Goal: Obtain resource: Download file/media

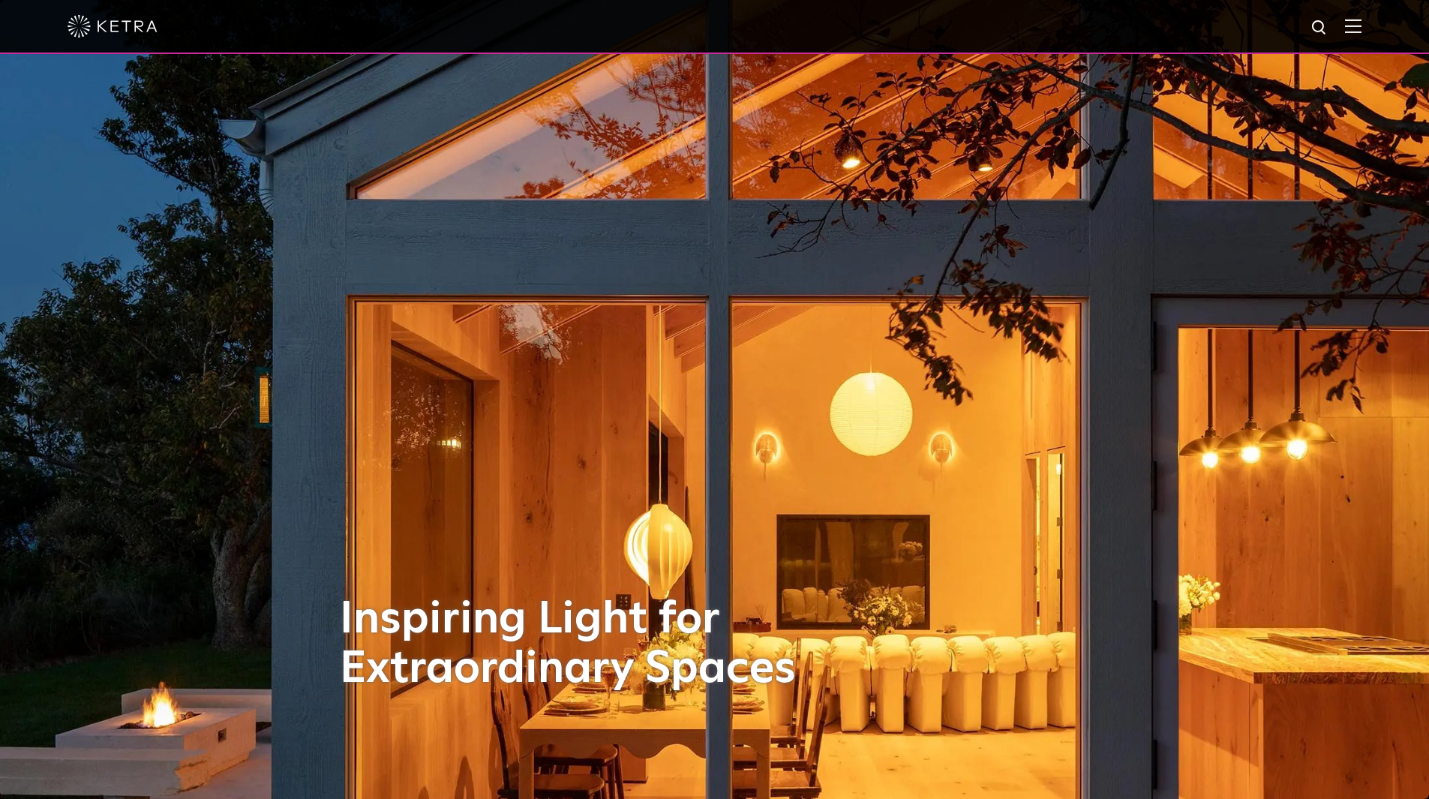
click at [1330, 25] on img at bounding box center [1320, 28] width 19 height 19
click at [1362, 37] on div at bounding box center [715, 26] width 1294 height 53
click at [1362, 25] on img at bounding box center [1353, 26] width 17 height 14
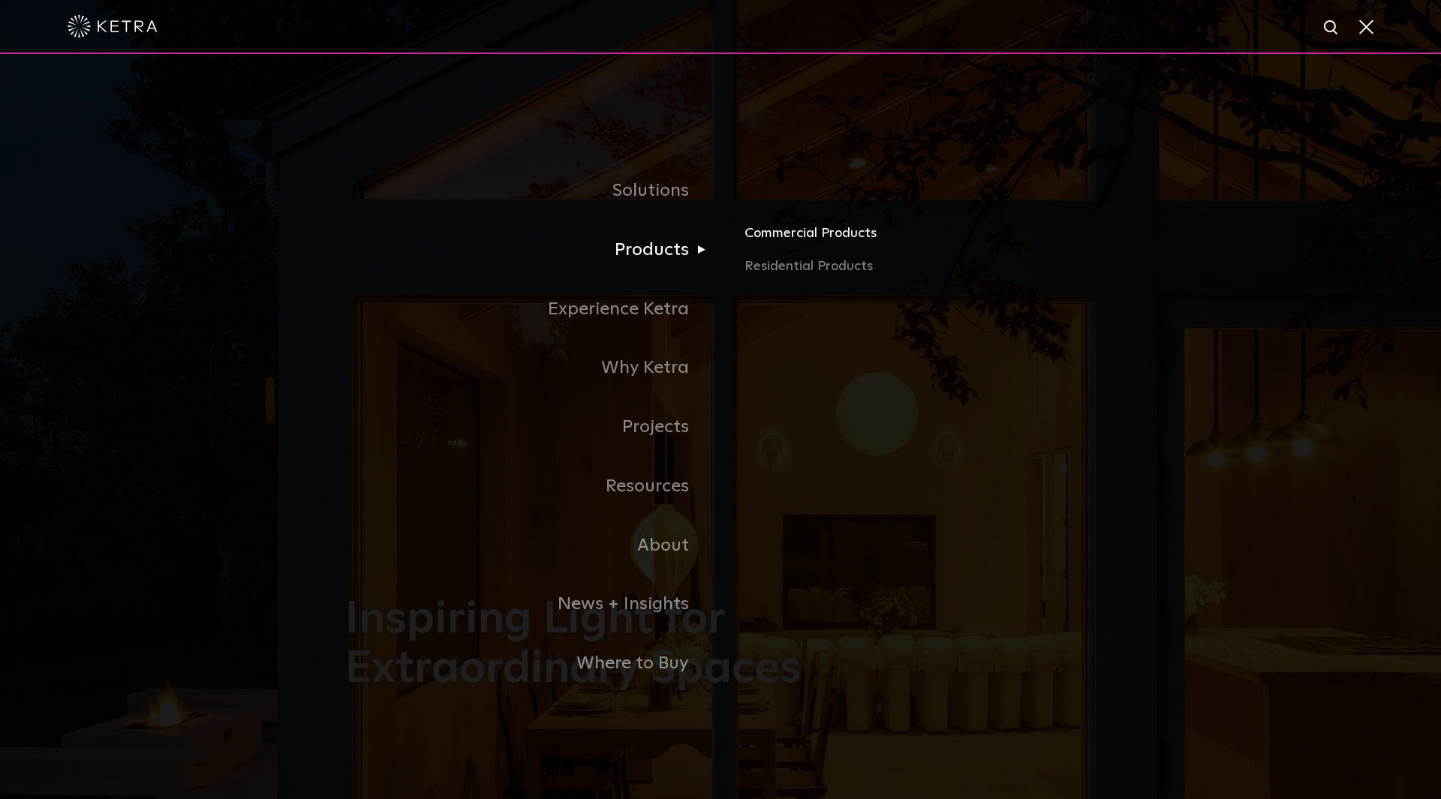
click at [777, 248] on link "Commercial Products" at bounding box center [919, 239] width 351 height 33
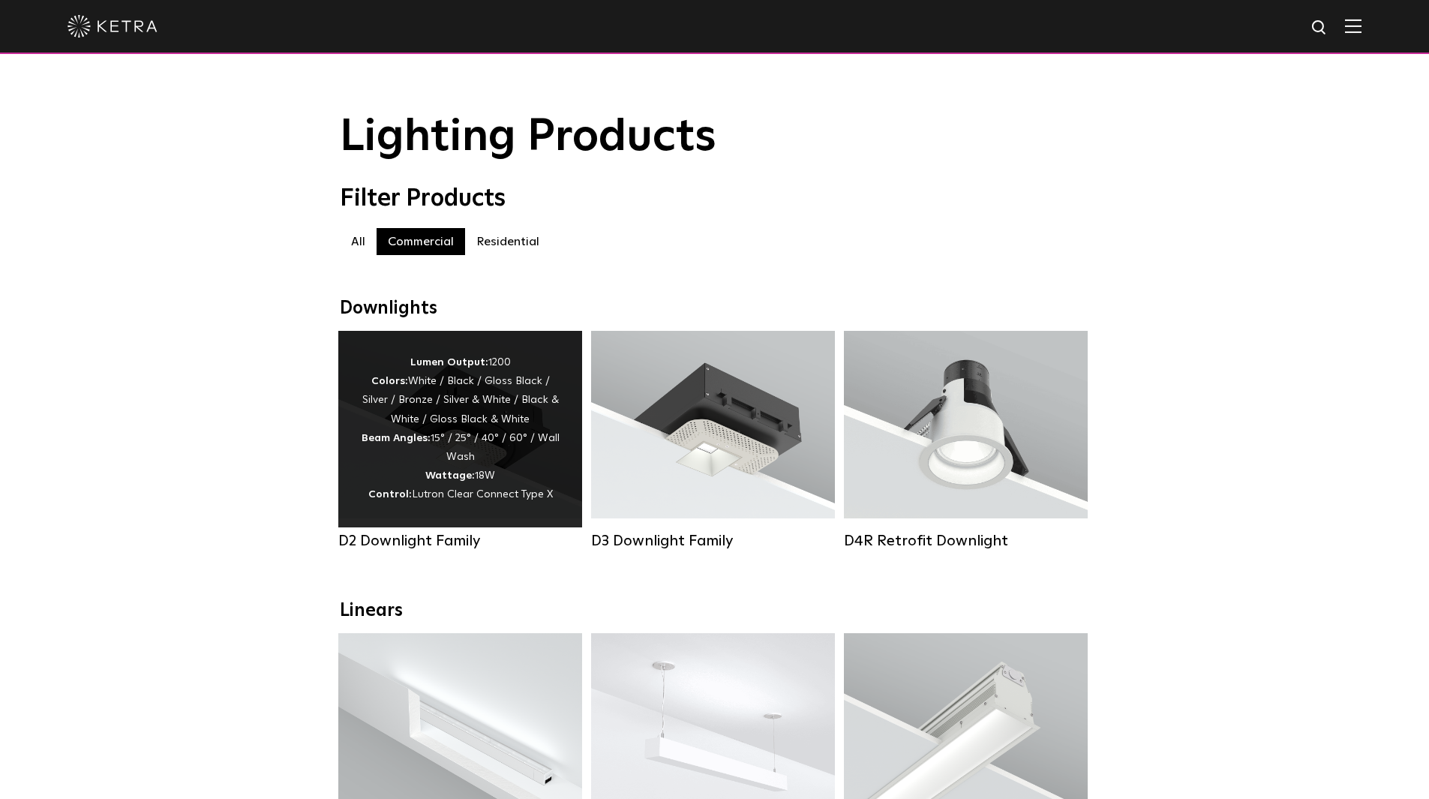
click at [518, 434] on div "Lumen Output: 1200 Colors: White / Black / Gloss Black / Silver / Bronze / Silv…" at bounding box center [460, 429] width 199 height 152
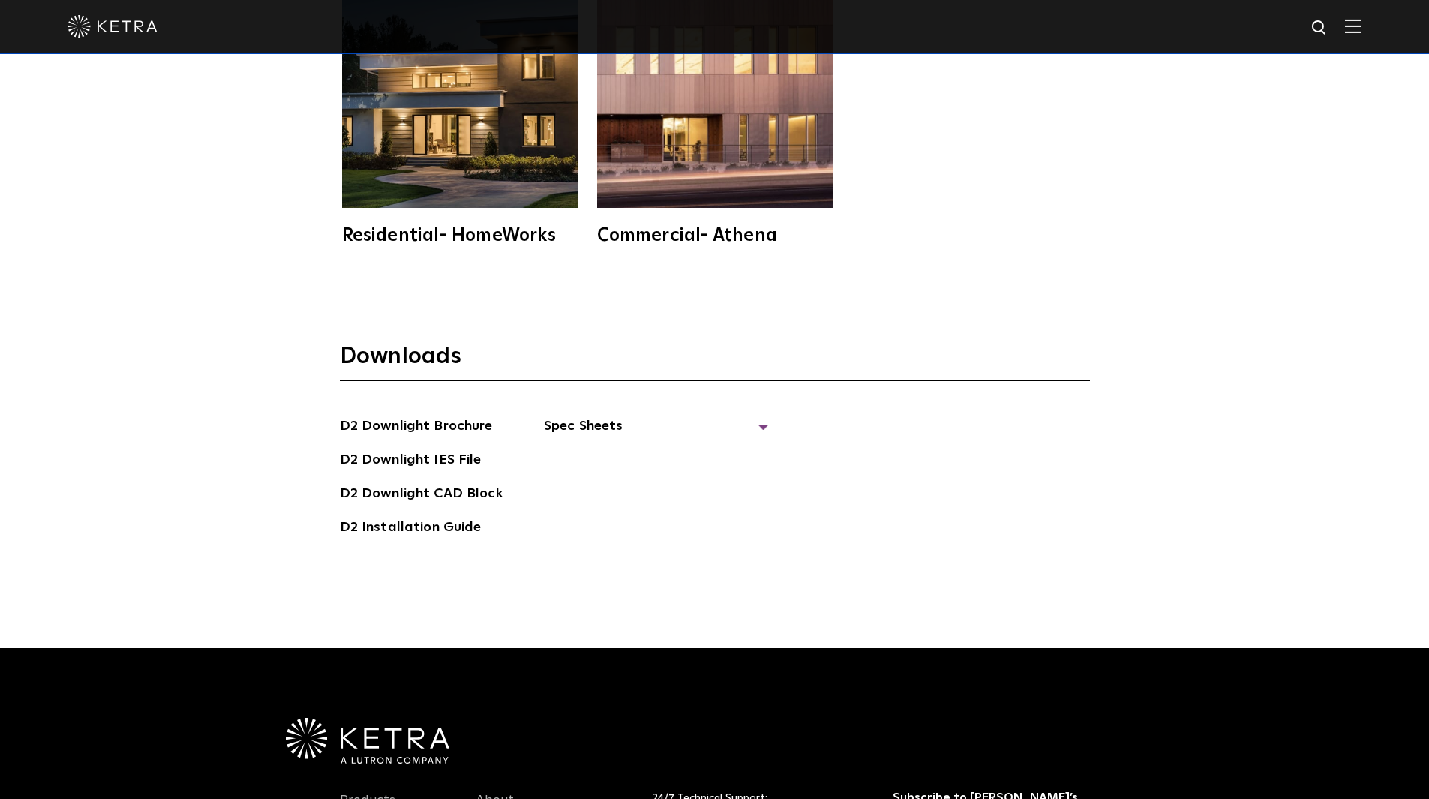
scroll to position [4427, 0]
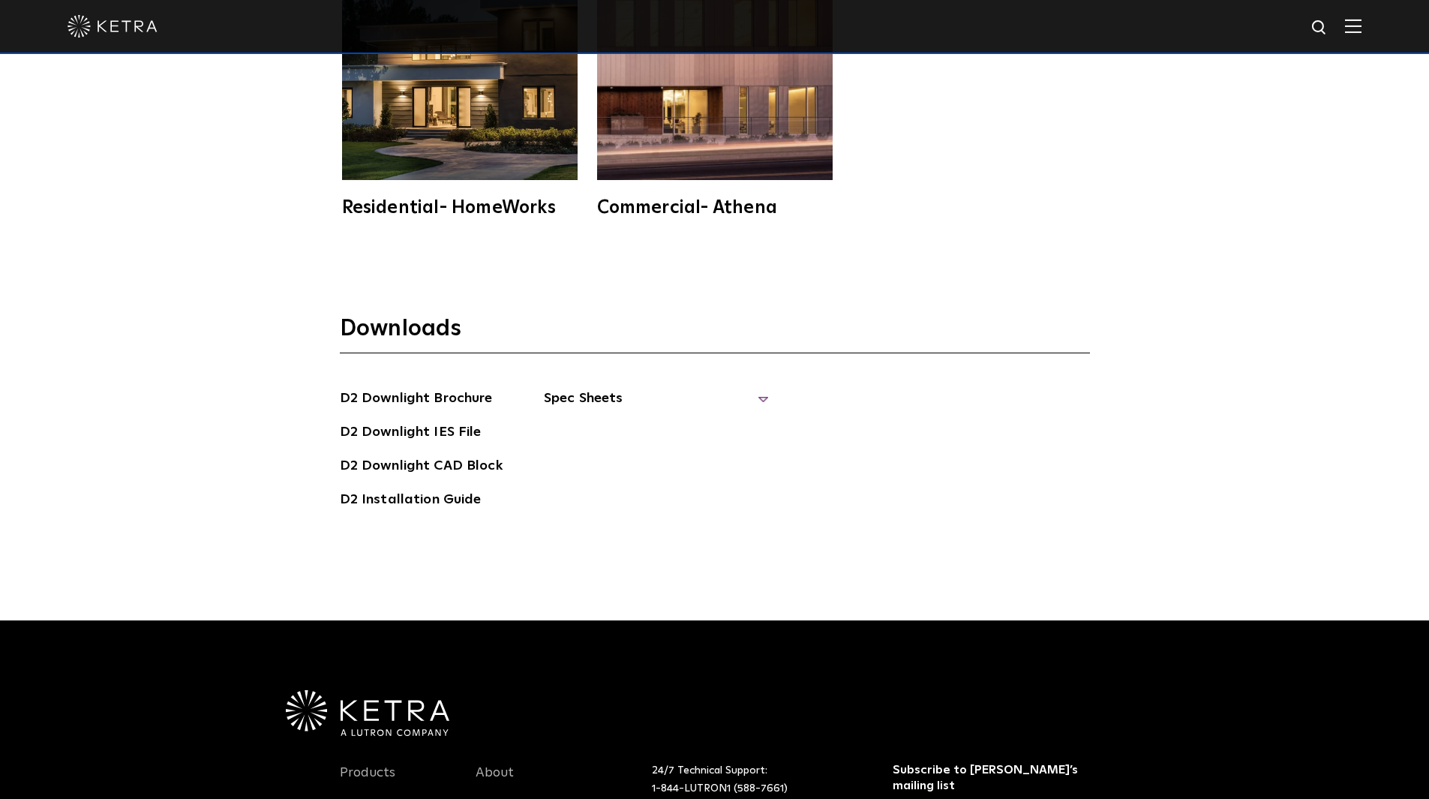
click at [585, 388] on span "Spec Sheets" at bounding box center [656, 404] width 225 height 33
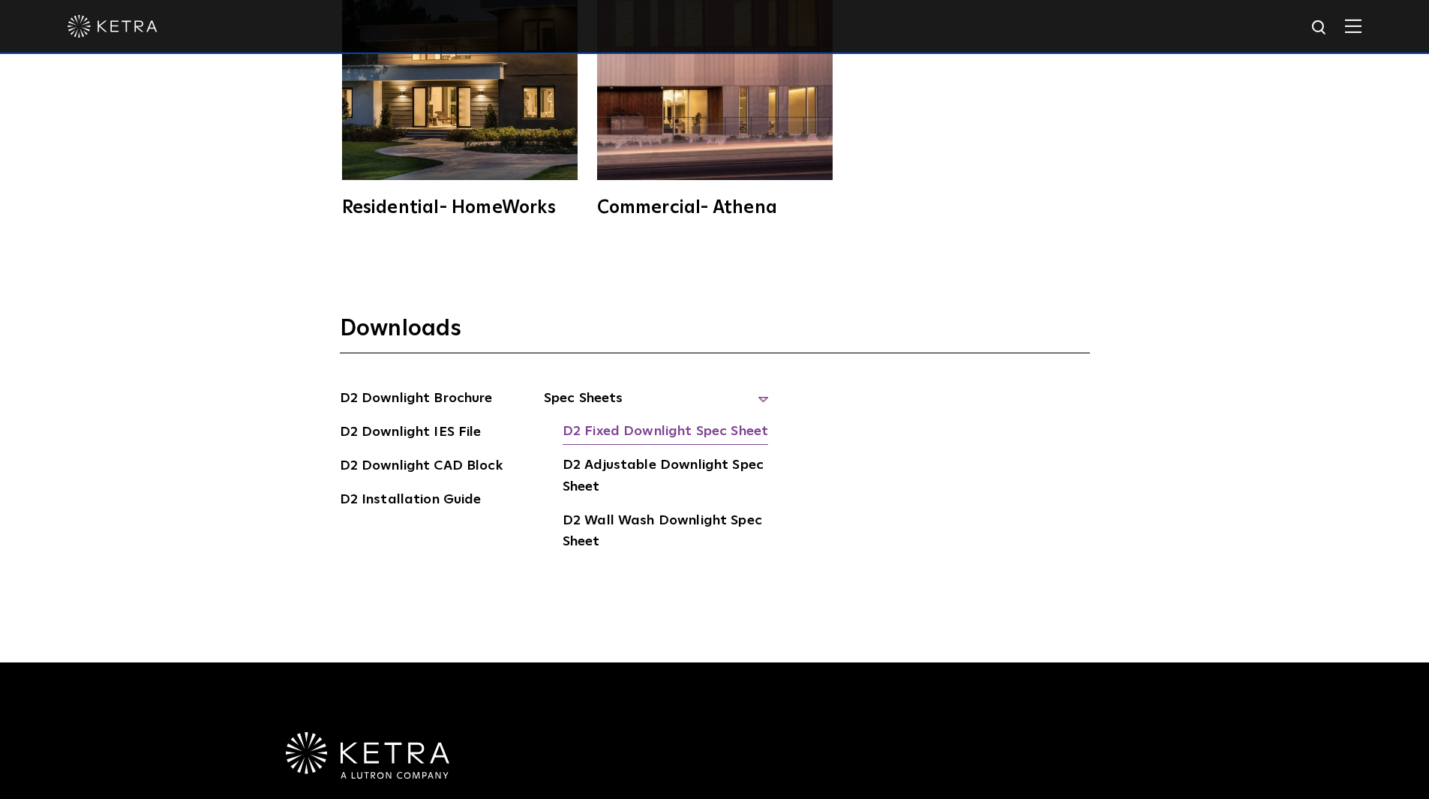
click at [625, 421] on link "D2 Fixed Downlight Spec Sheet" at bounding box center [666, 433] width 206 height 24
click at [1107, 165] on div "Works With Residential- HomeWorks Commercial- Athena" at bounding box center [714, 19] width 1429 height 494
